Goal: Information Seeking & Learning: Learn about a topic

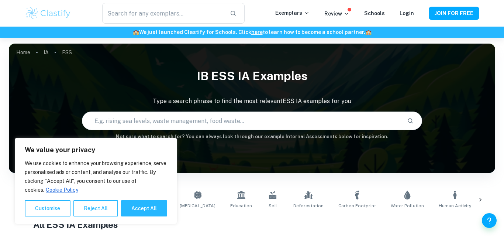
scroll to position [278, 0]
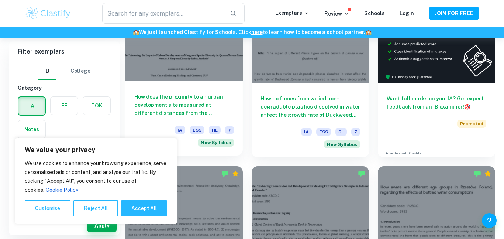
click at [205, 60] on div at bounding box center [184, 37] width 117 height 88
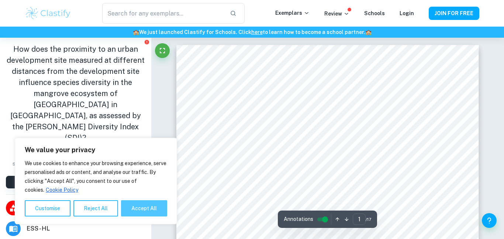
click at [153, 213] on button "Accept All" at bounding box center [144, 208] width 46 height 16
checkbox input "true"
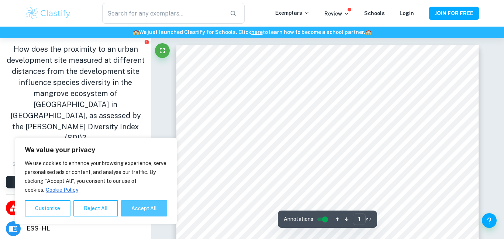
checkbox input "true"
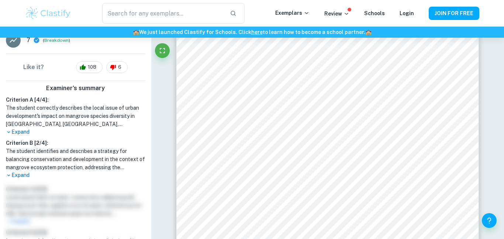
scroll to position [239, 0]
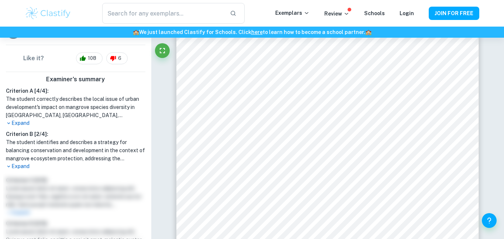
click at [27, 162] on p "Expand" at bounding box center [76, 166] width 140 height 8
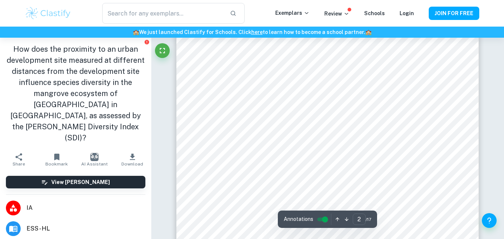
scroll to position [542, 0]
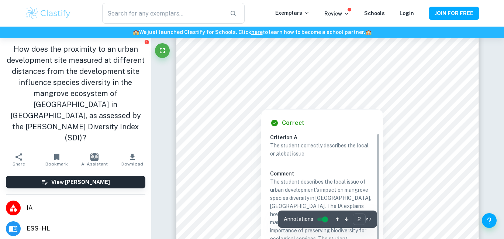
type input "1"
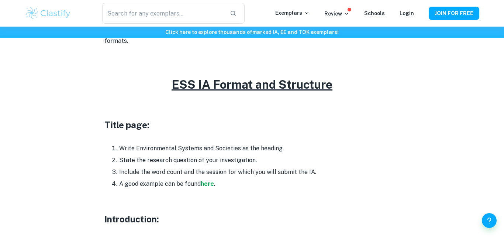
scroll to position [328, 0]
